Goal: Information Seeking & Learning: Understand process/instructions

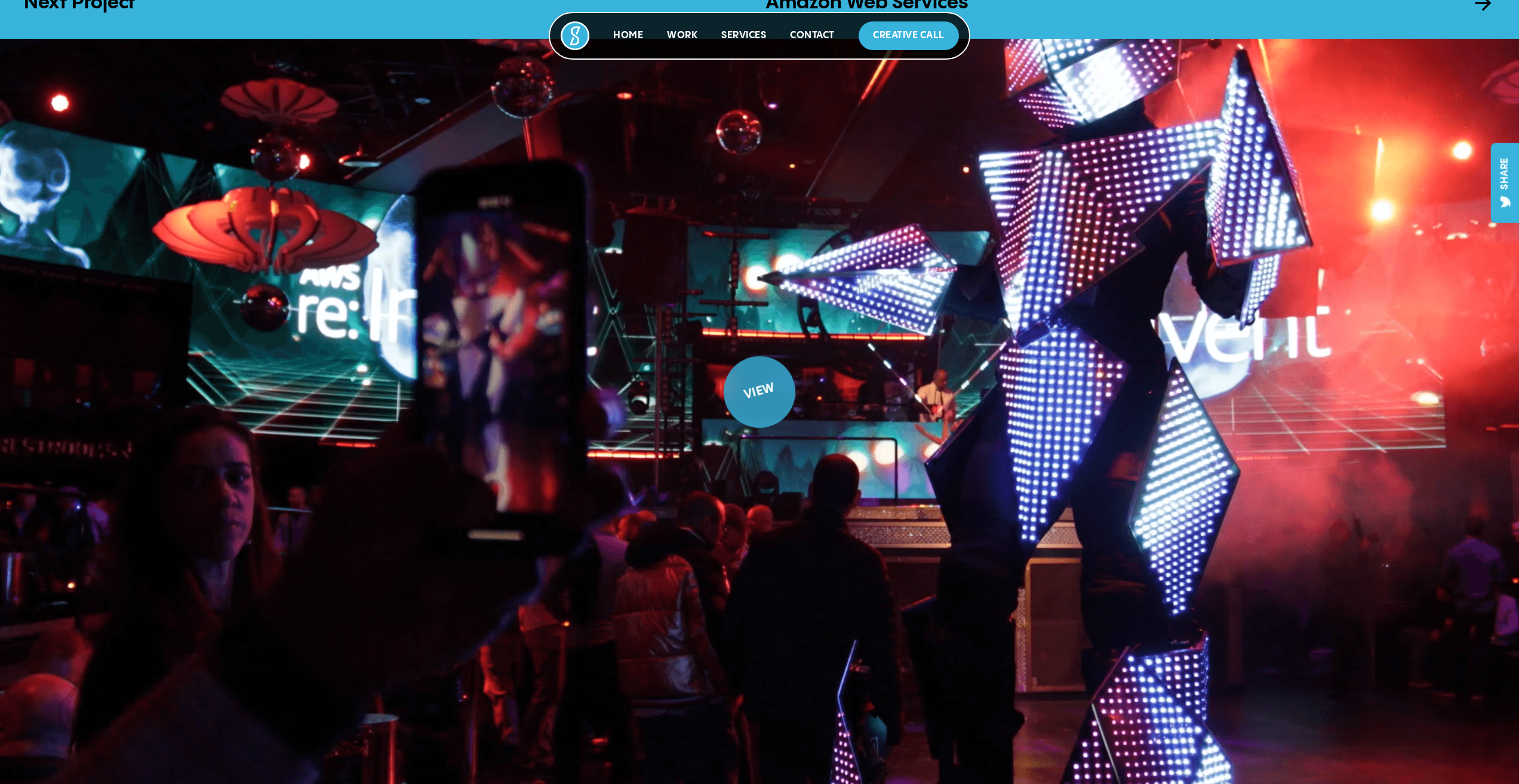
scroll to position [1705, 0]
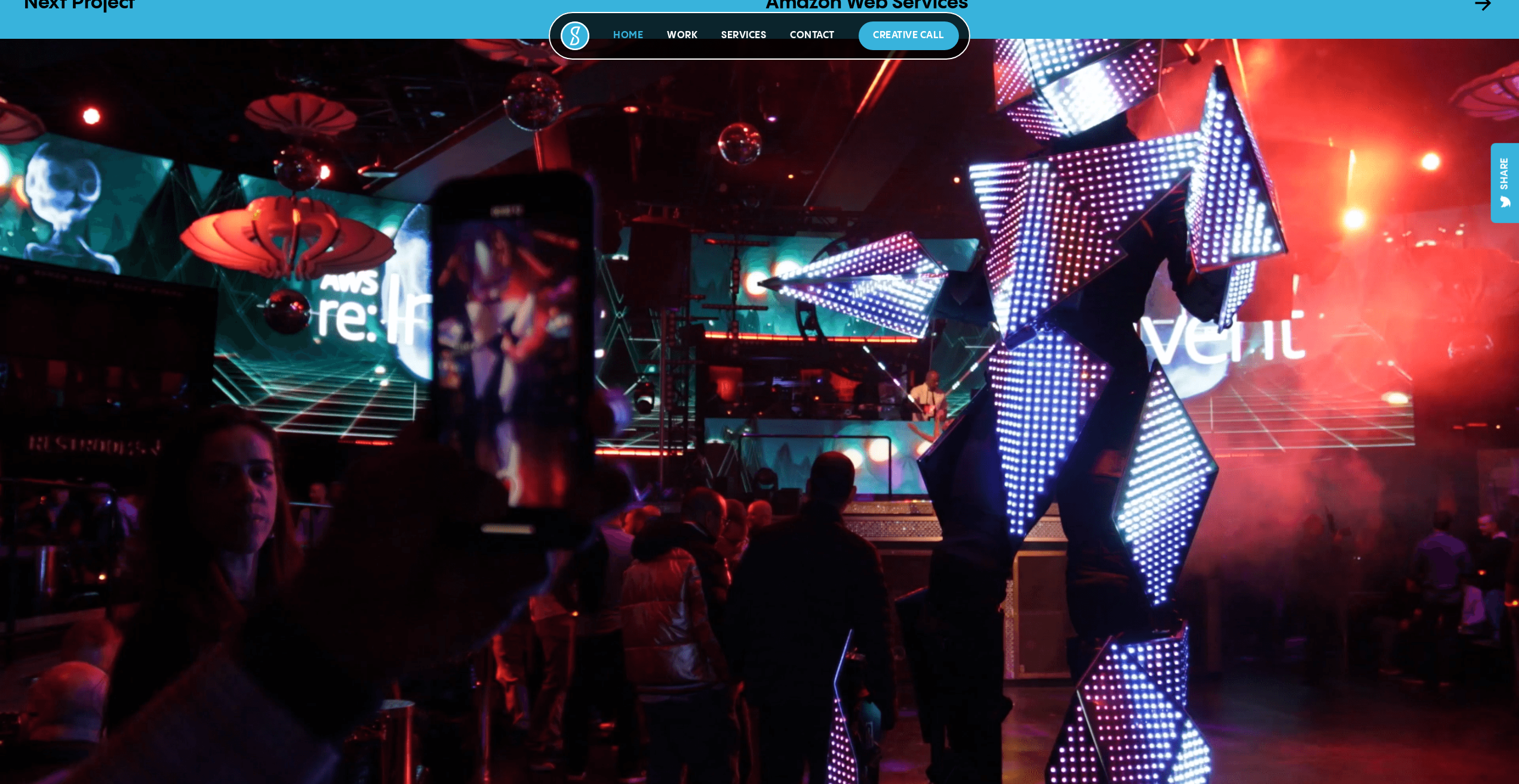
click at [620, 38] on link "Home" at bounding box center [628, 35] width 30 height 10
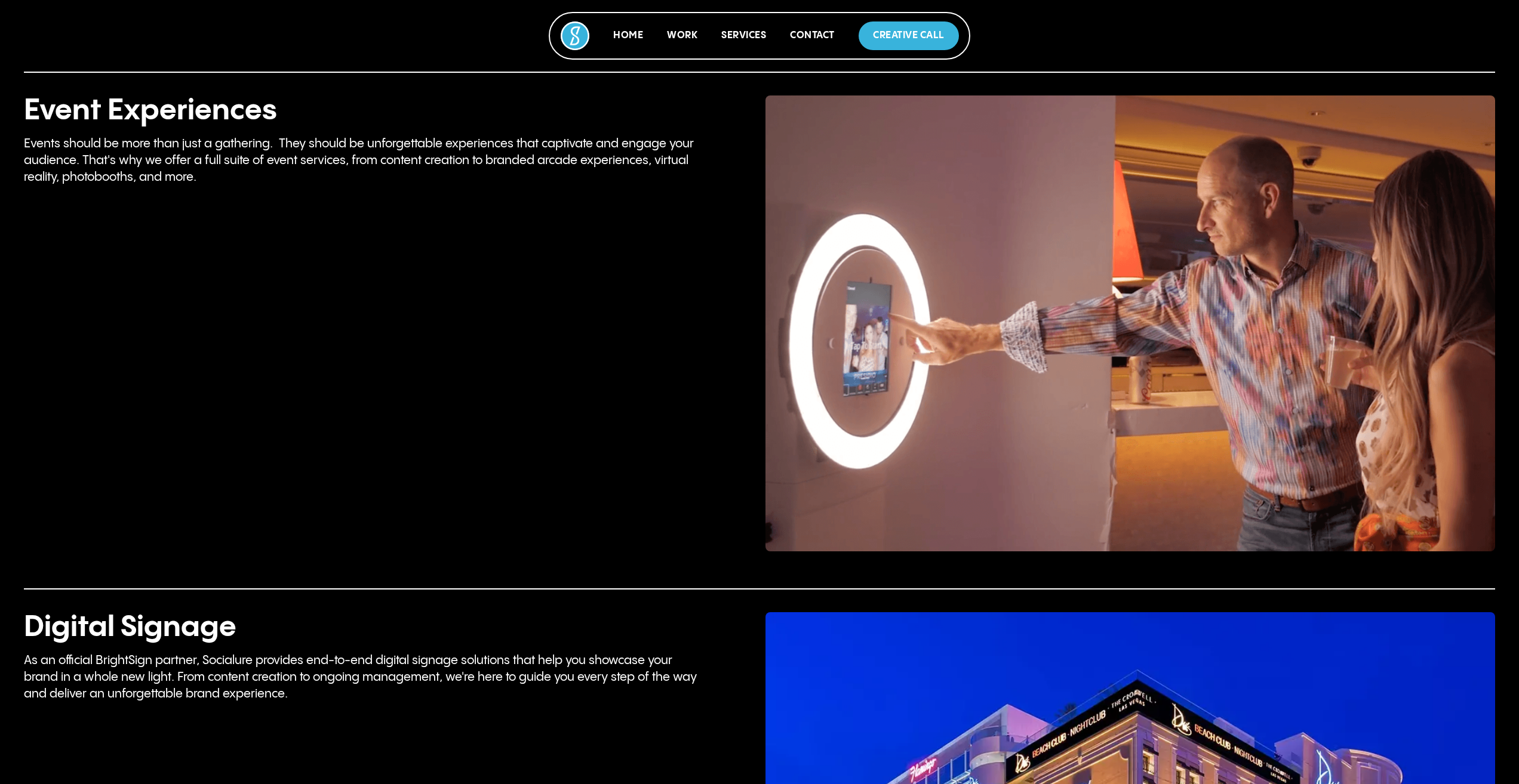
scroll to position [2805, 0]
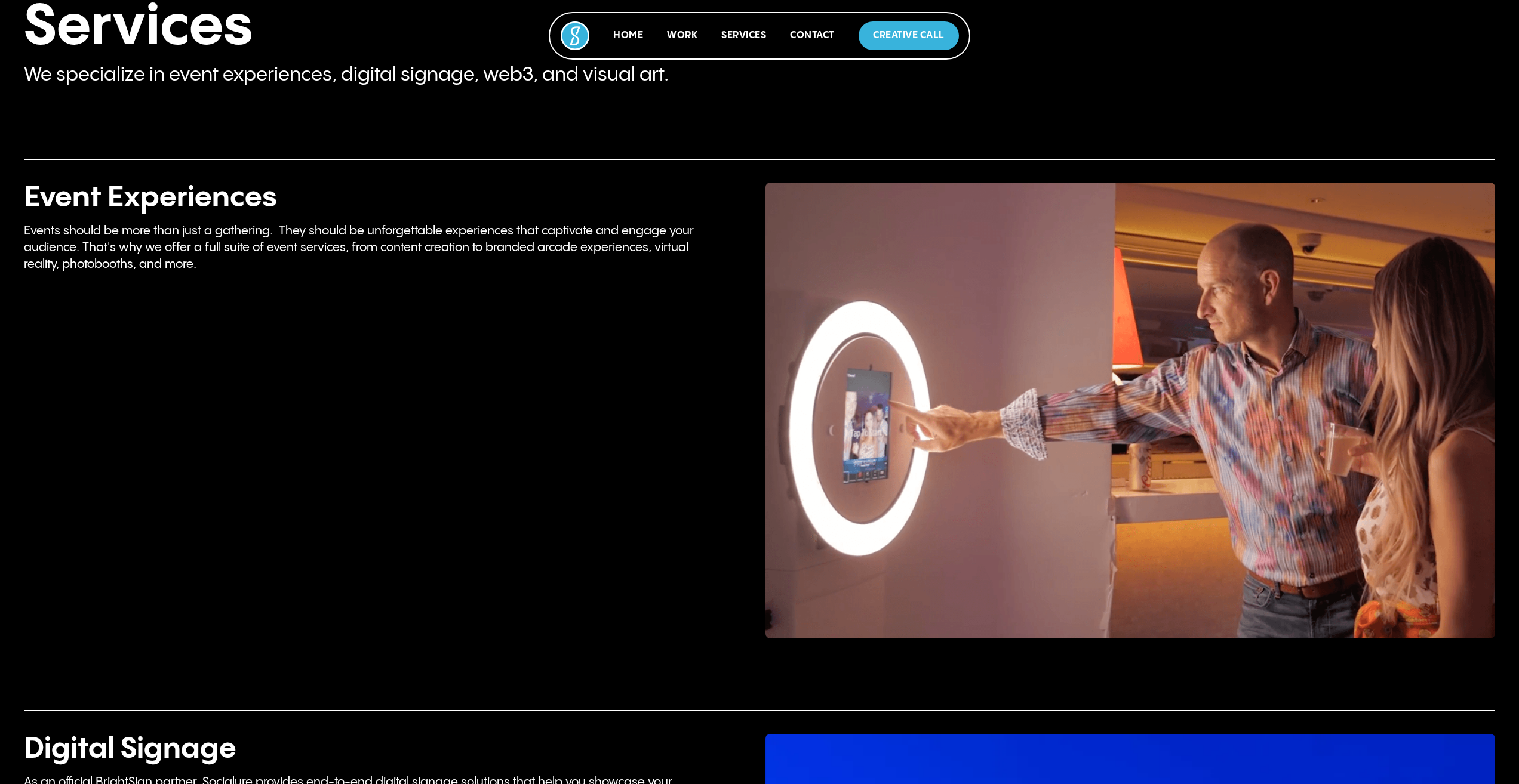
click at [904, 389] on img at bounding box center [1130, 410] width 729 height 456
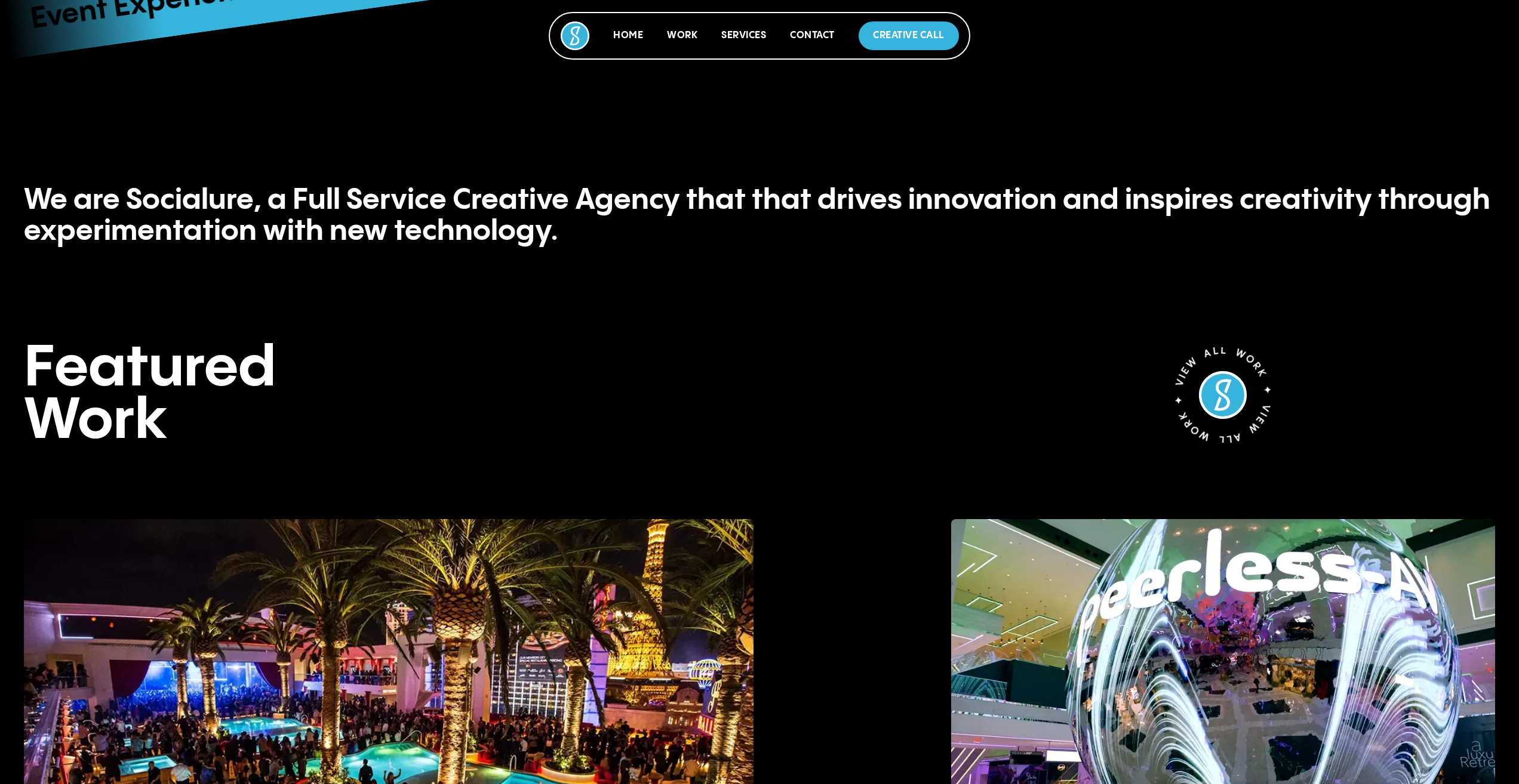
scroll to position [1014, 0]
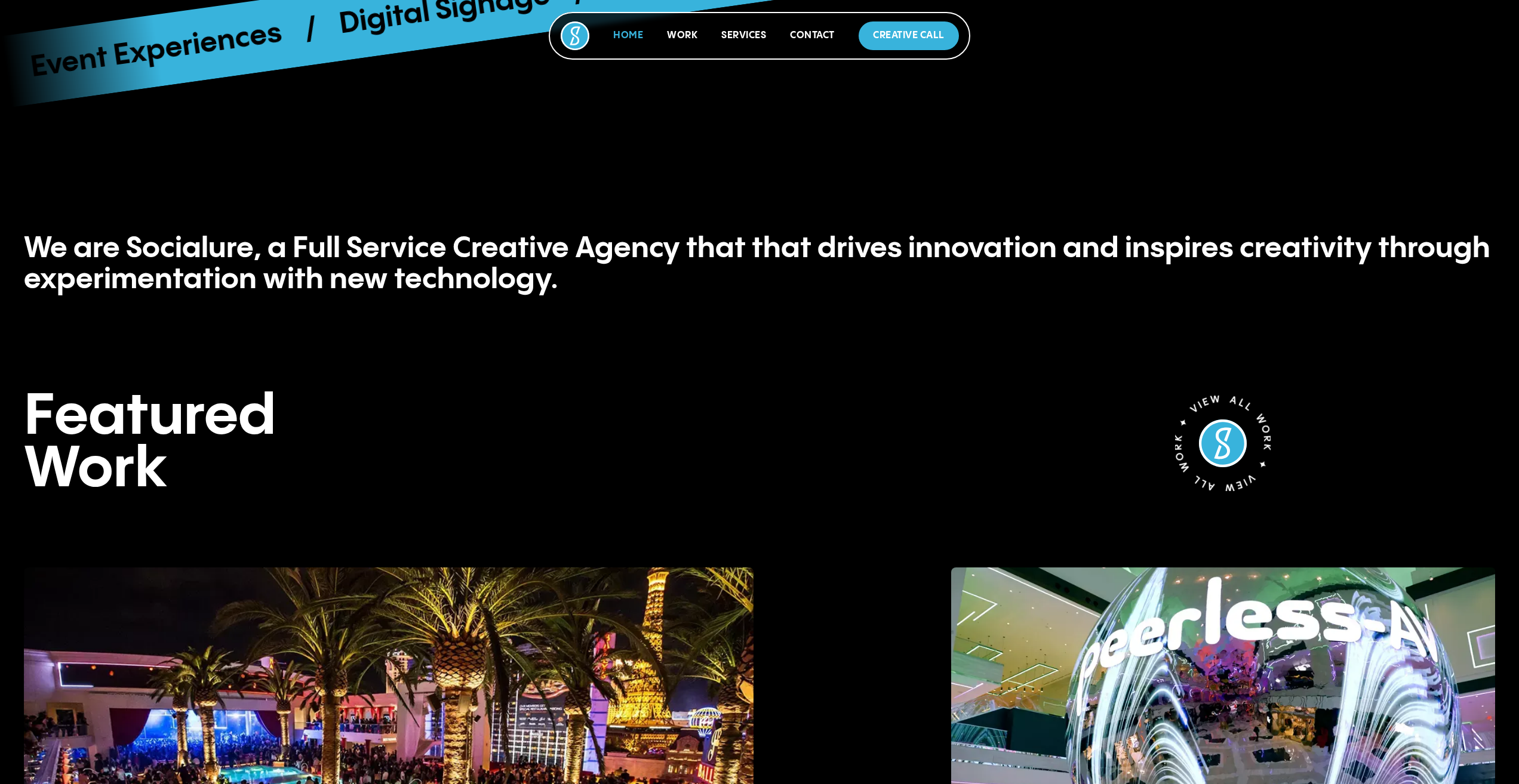
click at [630, 35] on link "Home" at bounding box center [628, 35] width 30 height 10
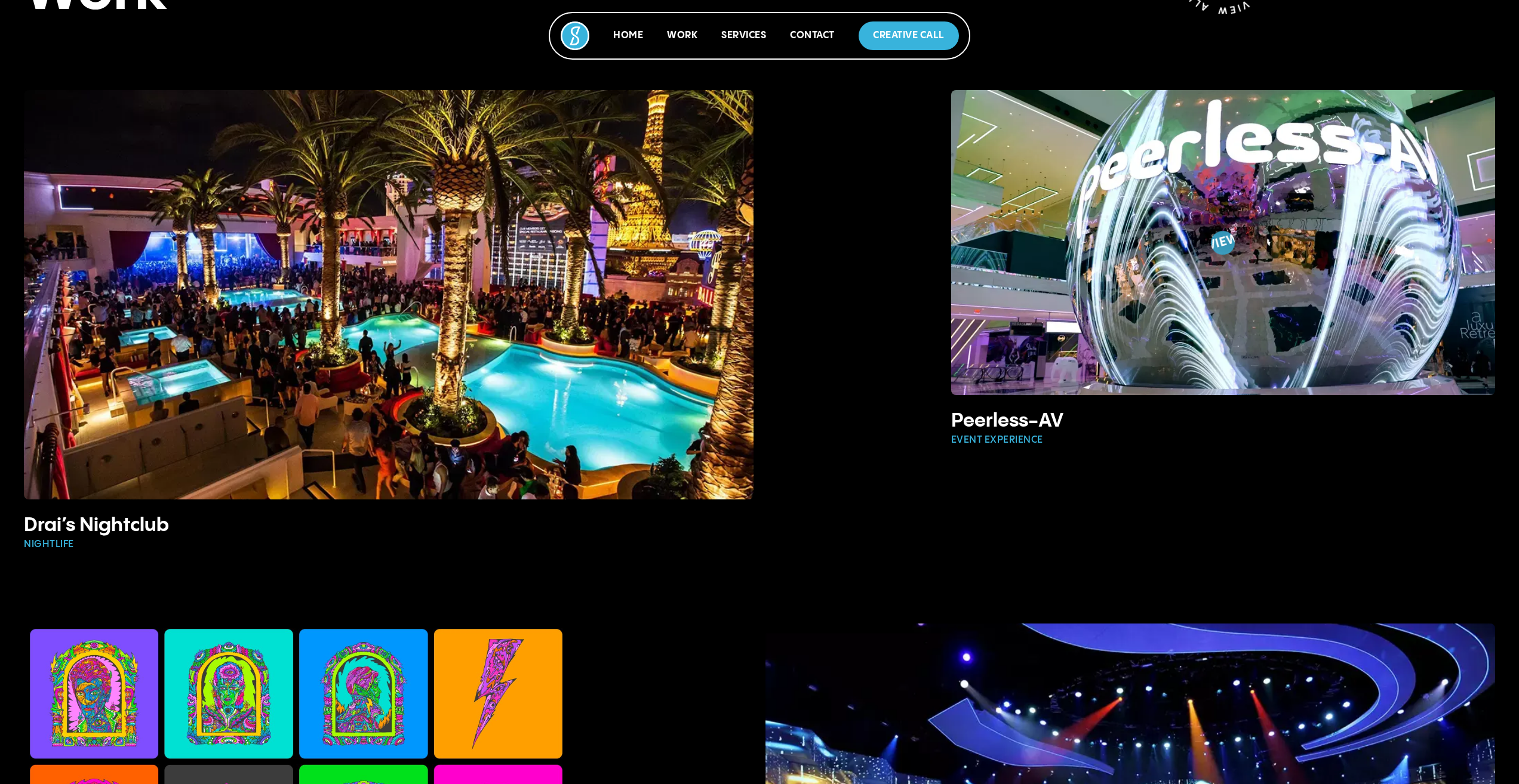
scroll to position [1611, 0]
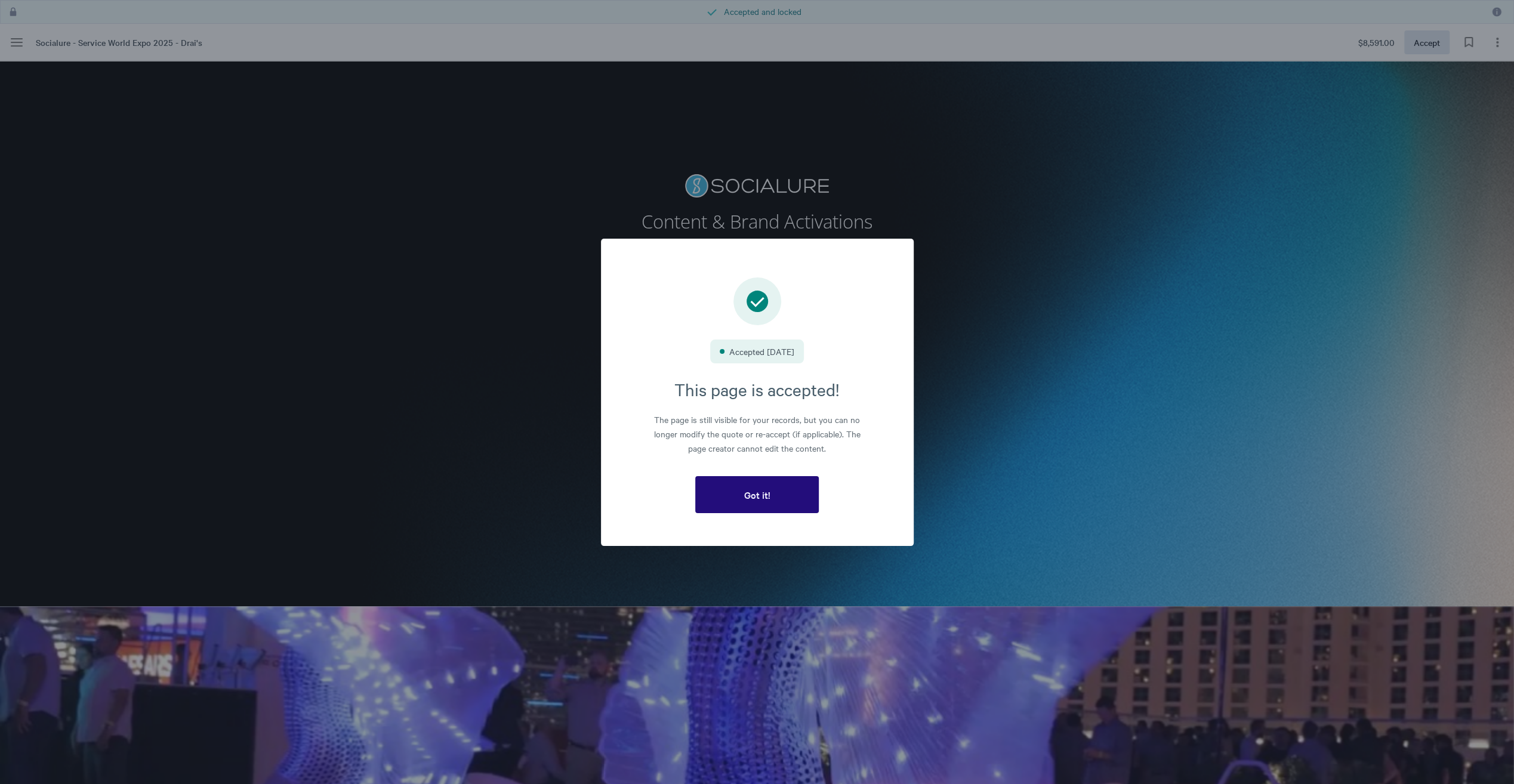
click at [779, 500] on button "Got it!" at bounding box center [757, 494] width 123 height 37
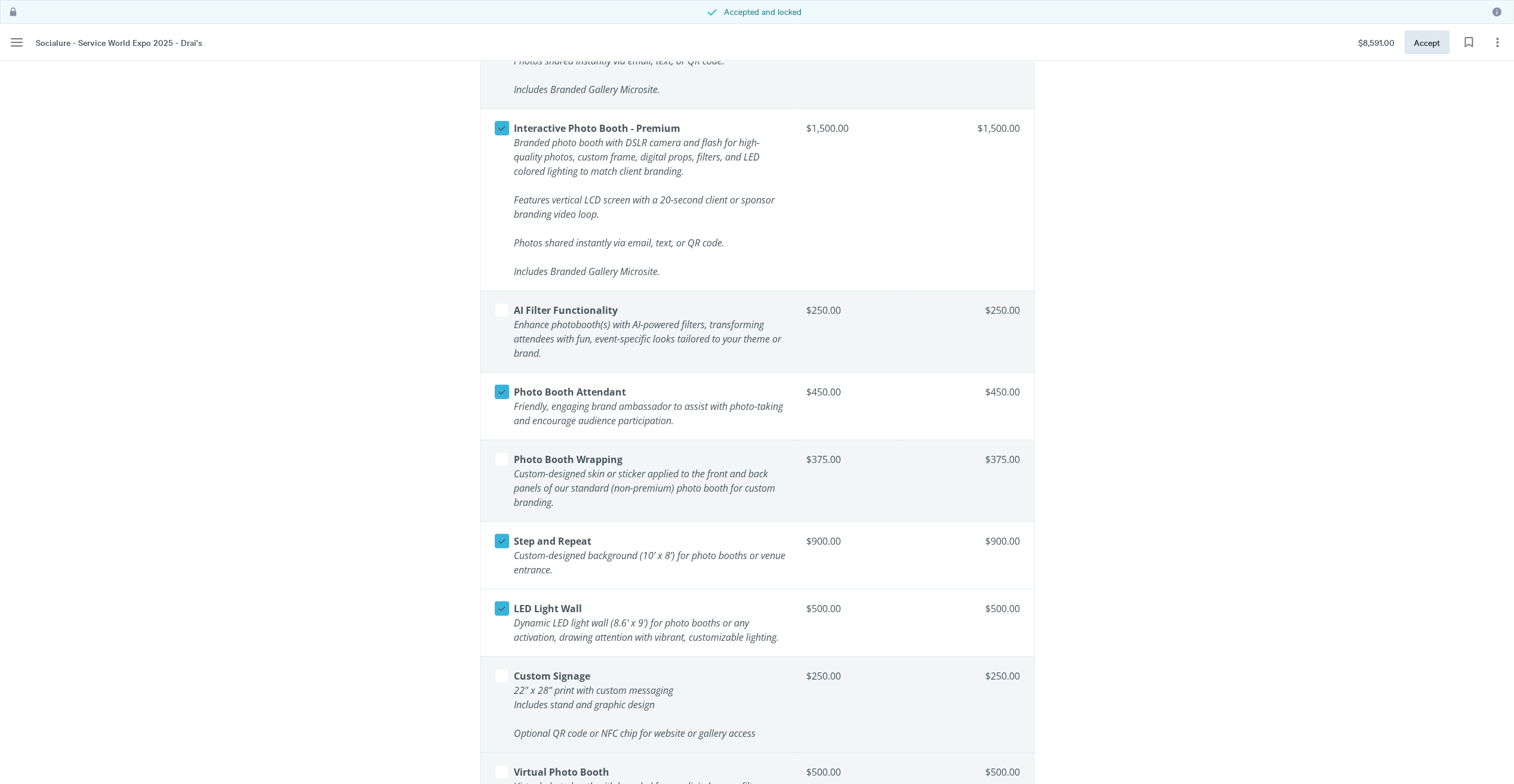
scroll to position [3043, 0]
click at [592, 383] on span "Photo Booth Attendant" at bounding box center [570, 387] width 112 height 13
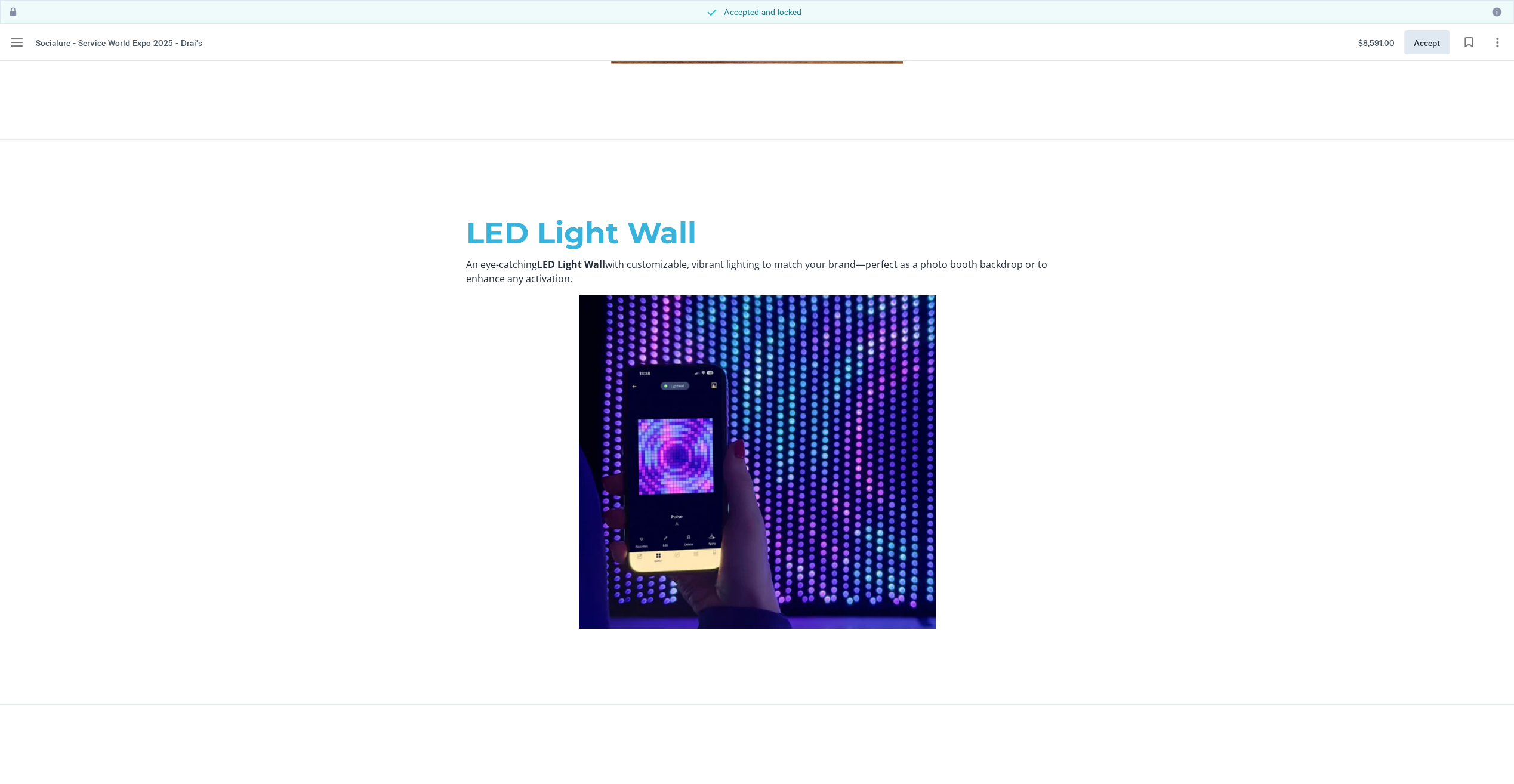
scroll to position [12831, 0]
